Goal: Information Seeking & Learning: Learn about a topic

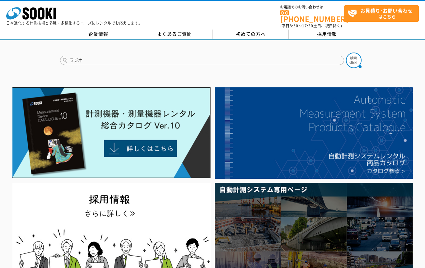
type input "ラジオ"
click at [346, 53] on button at bounding box center [354, 61] width 16 height 16
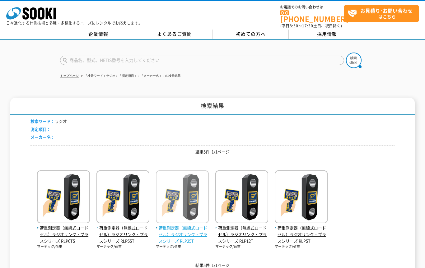
scroll to position [31, 0]
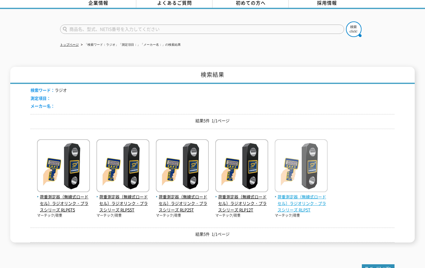
click at [289, 203] on span "荷重測定器（無線式ロードセル）ラジオリンク・プラスシリーズ RLP5T" at bounding box center [301, 203] width 53 height 19
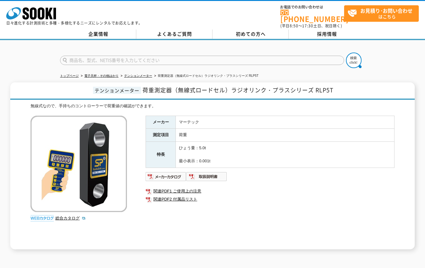
click at [413, 60] on div at bounding box center [212, 55] width 425 height 30
click at [173, 187] on link "関連PDF1 ご使用上の注意" at bounding box center [270, 191] width 249 height 8
click at [180, 195] on link "関連PDF2 付属品リスト" at bounding box center [270, 199] width 249 height 8
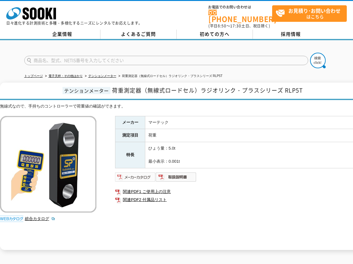
click at [137, 173] on img at bounding box center [135, 177] width 41 height 10
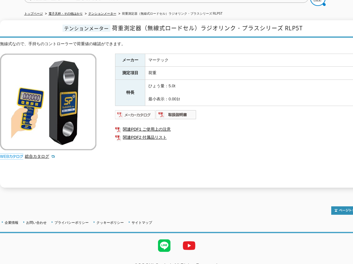
click at [138, 113] on img at bounding box center [135, 115] width 41 height 10
click at [140, 112] on img at bounding box center [135, 115] width 41 height 10
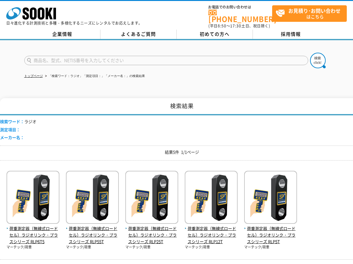
click at [118, 56] on input "text" at bounding box center [166, 60] width 284 height 9
type input "土壌水分"
click at [310, 53] on button at bounding box center [318, 61] width 16 height 16
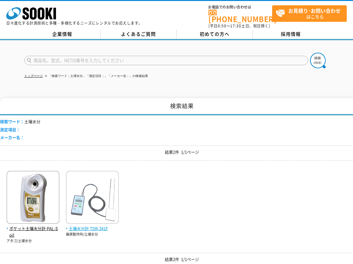
click at [81, 190] on img at bounding box center [92, 198] width 53 height 54
